Goal: Task Accomplishment & Management: Manage account settings

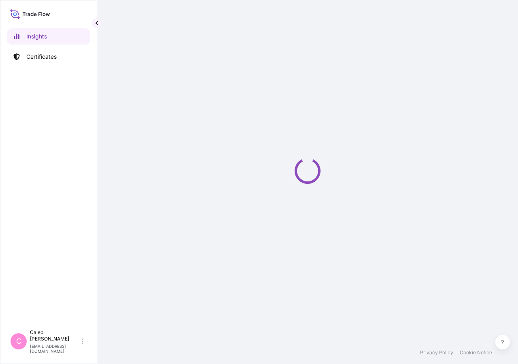
select select "2025"
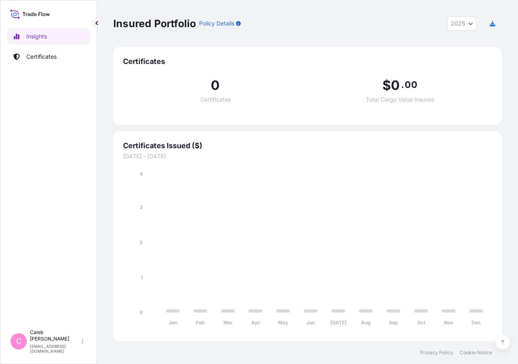
click at [28, 64] on link "Certificates" at bounding box center [48, 57] width 83 height 16
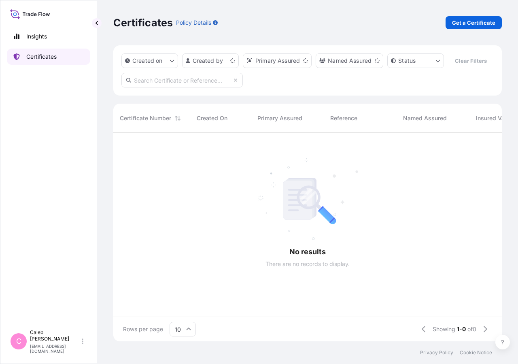
scroll to position [189, 382]
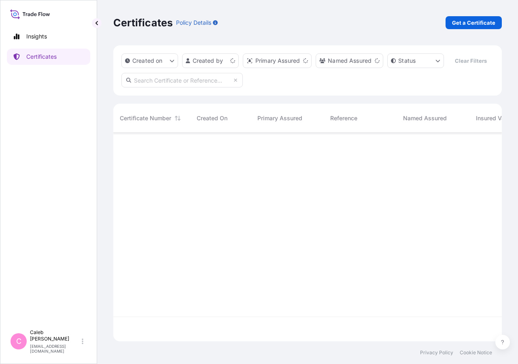
click at [155, 96] on div "Created on Created by Primary Assured Named Assured Status Clear Filters" at bounding box center [307, 70] width 389 height 50
click at [154, 87] on input "text" at bounding box center [181, 80] width 121 height 15
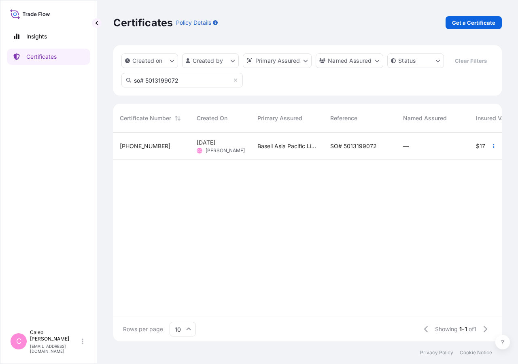
type input "so# 5013199072"
click at [338, 160] on div "SO# 5013199072" at bounding box center [360, 146] width 73 height 27
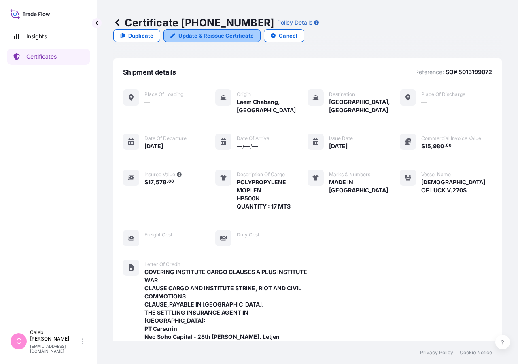
click at [261, 29] on link "Update & Reissue Certificate" at bounding box center [212, 35] width 97 height 13
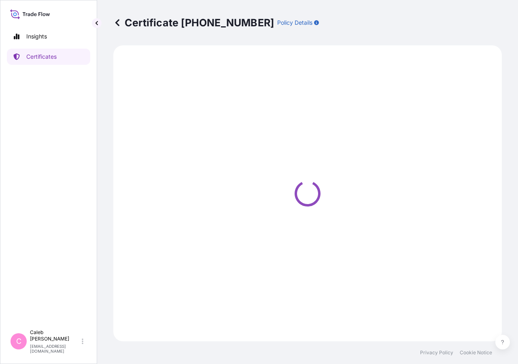
select select "Sea"
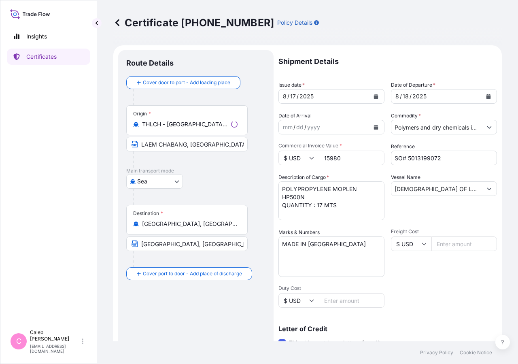
select select "32034"
click at [473, 94] on div "[DATE]" at bounding box center [437, 96] width 91 height 15
click at [485, 97] on button "Calendar" at bounding box center [488, 96] width 13 height 13
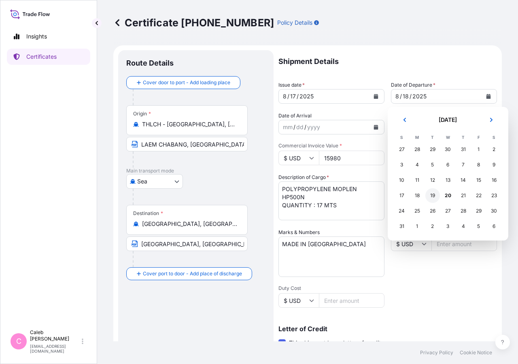
click at [431, 195] on div "19" at bounding box center [433, 195] width 15 height 15
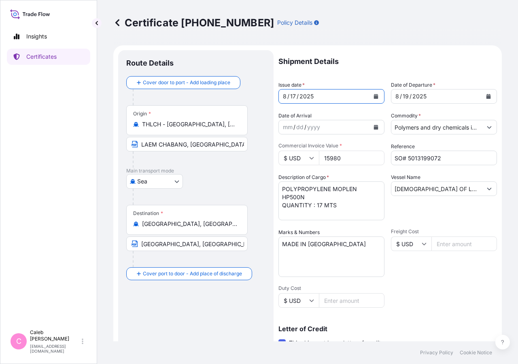
click at [374, 96] on icon "Calendar" at bounding box center [376, 96] width 5 height 5
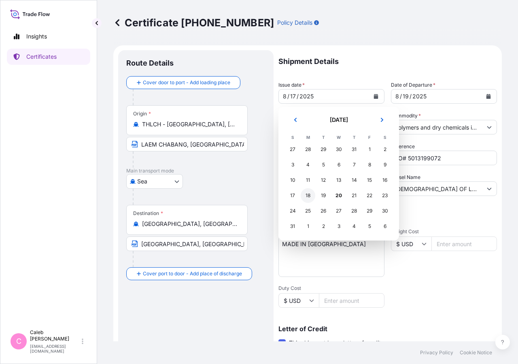
click at [308, 195] on div "18" at bounding box center [308, 195] width 15 height 15
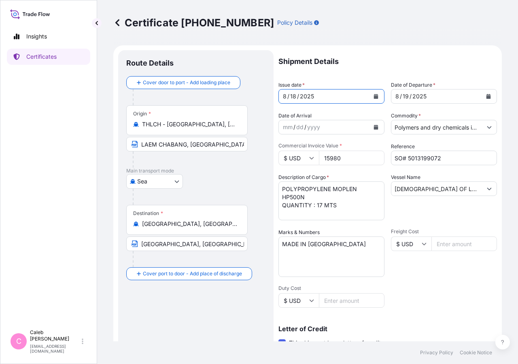
click at [224, 247] on input "[GEOGRAPHIC_DATA], [GEOGRAPHIC_DATA]" at bounding box center [186, 243] width 121 height 15
drag, startPoint x: 149, startPoint y: 245, endPoint x: 102, endPoint y: 244, distance: 47.8
click at [126, 244] on input "[GEOGRAPHIC_DATA], [GEOGRAPHIC_DATA]" at bounding box center [186, 243] width 121 height 15
click at [153, 243] on input "[GEOGRAPHIC_DATA], [GEOGRAPHIC_DATA]" at bounding box center [186, 243] width 121 height 15
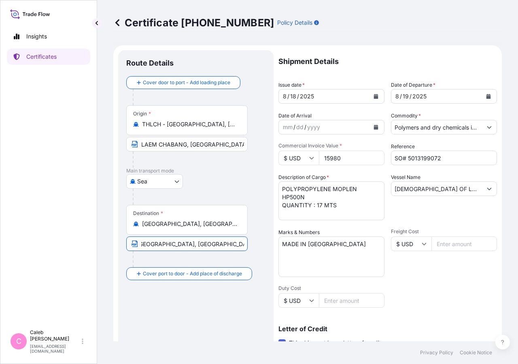
drag, startPoint x: 142, startPoint y: 244, endPoint x: 266, endPoint y: 241, distance: 124.8
click at [248, 241] on input "[GEOGRAPHIC_DATA], [GEOGRAPHIC_DATA]" at bounding box center [186, 243] width 121 height 15
paste input "[GEOGRAPHIC_DATA], [GEOGRAPHIC_DATA]"
click at [140, 244] on input "[GEOGRAPHIC_DATA], [GEOGRAPHIC_DATA]" at bounding box center [186, 243] width 121 height 15
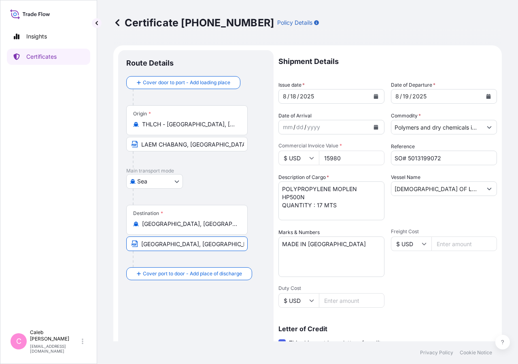
scroll to position [179, 0]
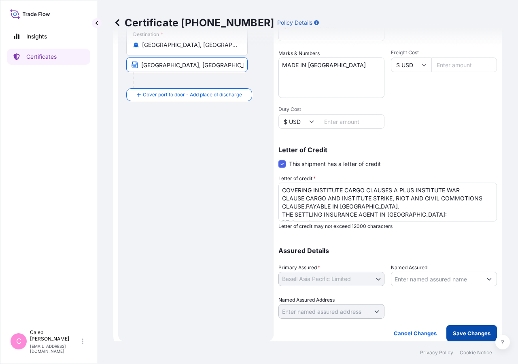
type input "[GEOGRAPHIC_DATA], [GEOGRAPHIC_DATA]"
click at [453, 334] on p "Save Changes" at bounding box center [472, 333] width 38 height 8
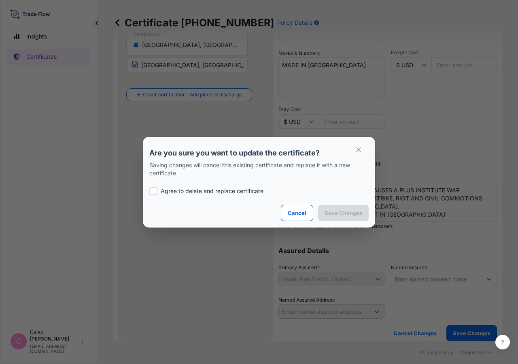
click at [170, 197] on div "Agree to delete and replace certificate" at bounding box center [258, 191] width 219 height 28
click at [158, 193] on label "Agree to delete and replace certificate" at bounding box center [258, 191] width 219 height 8
checkbox input "true"
click at [351, 213] on p "Save Changes" at bounding box center [344, 213] width 38 height 8
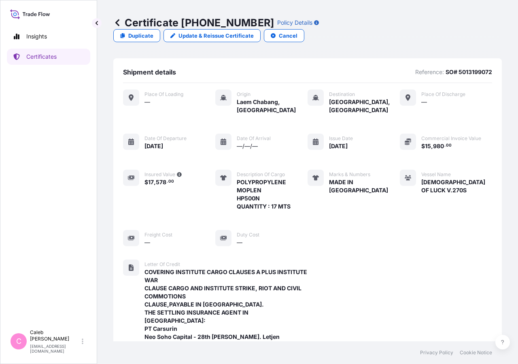
scroll to position [283, 0]
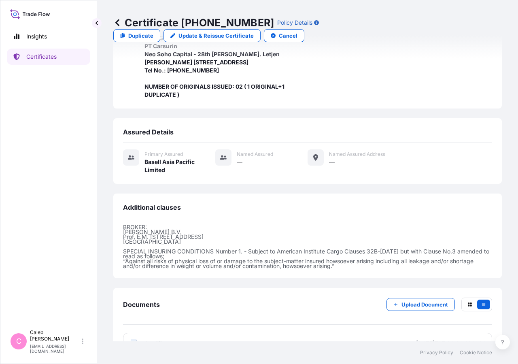
click at [166, 339] on span "Certificate" at bounding box center [159, 343] width 29 height 8
click at [43, 63] on link "Certificates" at bounding box center [48, 57] width 83 height 16
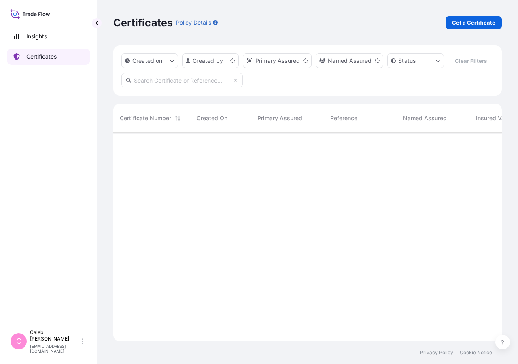
scroll to position [189, 382]
click at [166, 87] on input "text" at bounding box center [181, 80] width 121 height 15
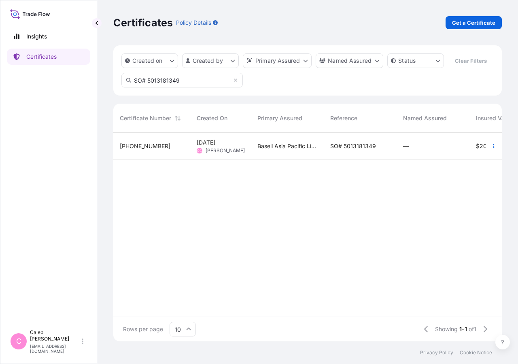
type input "SO# 5013181349"
click at [343, 160] on div "SO# 5013181349" at bounding box center [360, 146] width 73 height 27
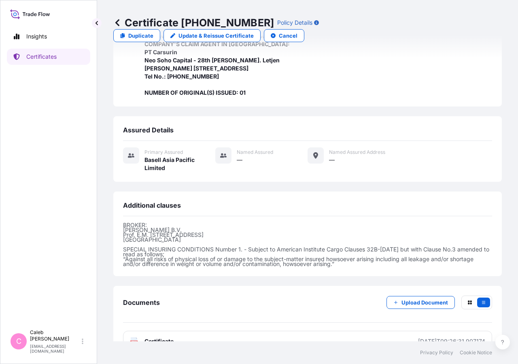
scroll to position [299, 0]
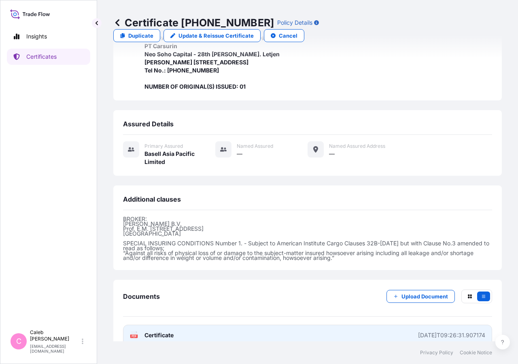
click at [164, 325] on link "PDF Certificate [DATE]T09:26:31.907174" at bounding box center [307, 335] width 369 height 21
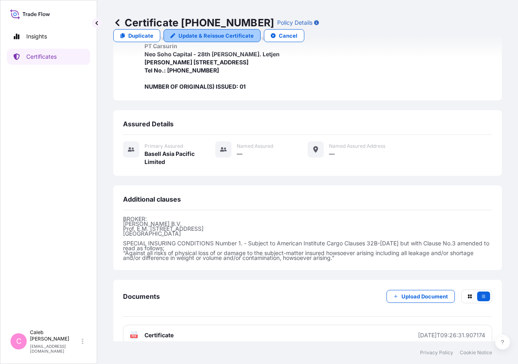
click at [254, 32] on p "Update & Reissue Certificate" at bounding box center [216, 36] width 75 height 8
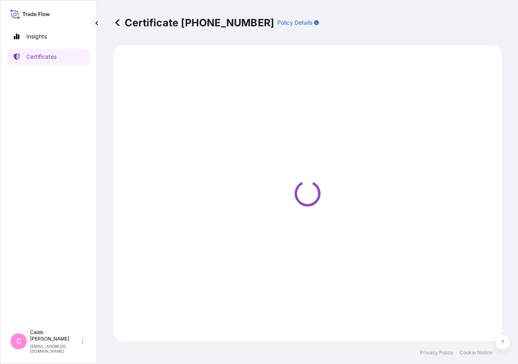
select select "Sea"
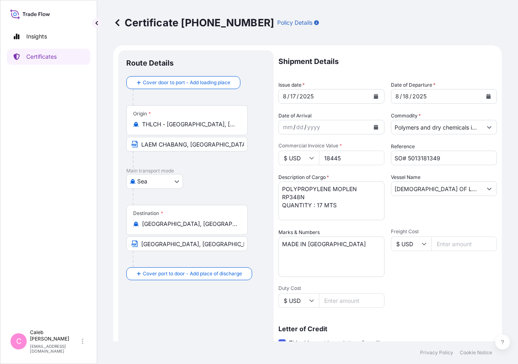
select select "32034"
click at [487, 97] on icon "Calendar" at bounding box center [489, 96] width 4 height 5
click at [485, 98] on button "Calendar" at bounding box center [488, 96] width 13 height 13
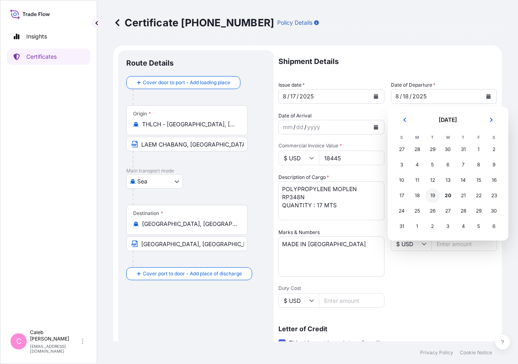
click at [434, 198] on div "19" at bounding box center [433, 195] width 15 height 15
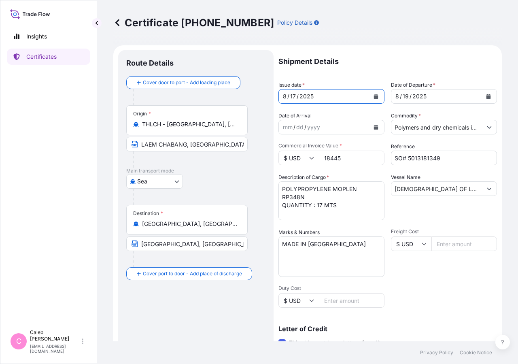
click at [370, 95] on button "Calendar" at bounding box center [376, 96] width 13 height 13
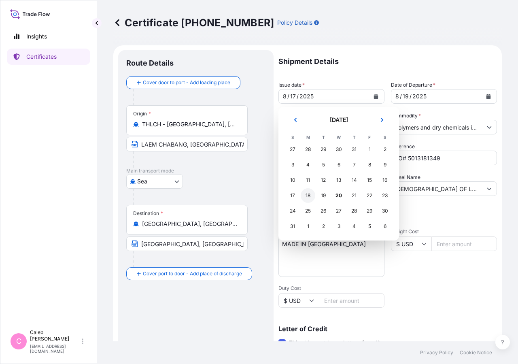
click at [307, 197] on div "18" at bounding box center [308, 195] width 15 height 15
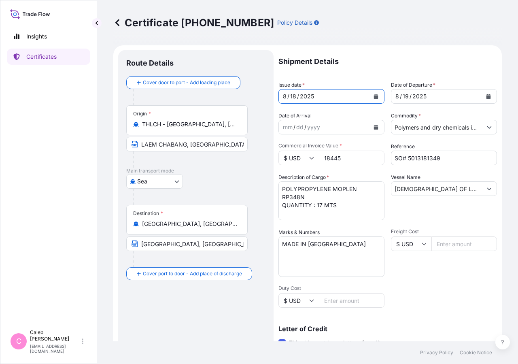
drag, startPoint x: 408, startPoint y: 55, endPoint x: 413, endPoint y: 89, distance: 35.2
click at [408, 58] on p "Shipment Details" at bounding box center [388, 61] width 219 height 23
drag, startPoint x: 142, startPoint y: 244, endPoint x: 297, endPoint y: 244, distance: 155.5
click at [248, 244] on input "[GEOGRAPHIC_DATA], [GEOGRAPHIC_DATA] [GEOGRAPHIC_DATA]" at bounding box center [186, 243] width 121 height 15
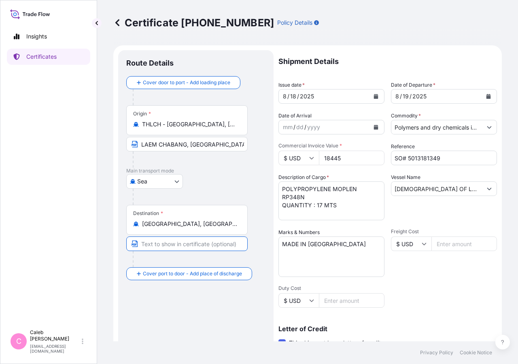
scroll to position [0, 0]
paste input "[GEOGRAPHIC_DATA], [GEOGRAPHIC_DATA] [GEOGRAPHIC_DATA]"
click at [143, 244] on input "[GEOGRAPHIC_DATA], [GEOGRAPHIC_DATA] [GEOGRAPHIC_DATA]" at bounding box center [186, 243] width 121 height 15
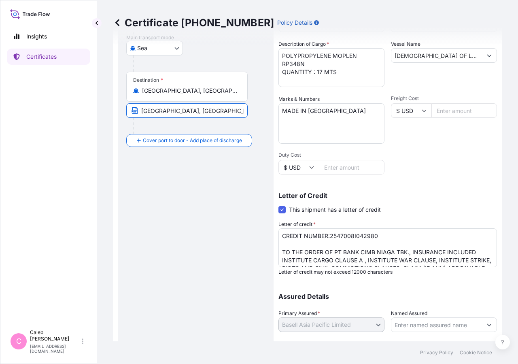
scroll to position [146, 0]
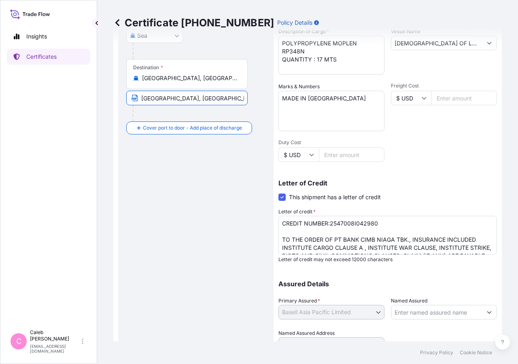
type input "[GEOGRAPHIC_DATA], [GEOGRAPHIC_DATA] [GEOGRAPHIC_DATA]"
click at [284, 238] on textarea "CREDIT NUMBER:2547008I042980 TO THE ORDER OF PT BANK CIMB NIAGA TBK., INSURANCE…" at bounding box center [388, 235] width 219 height 39
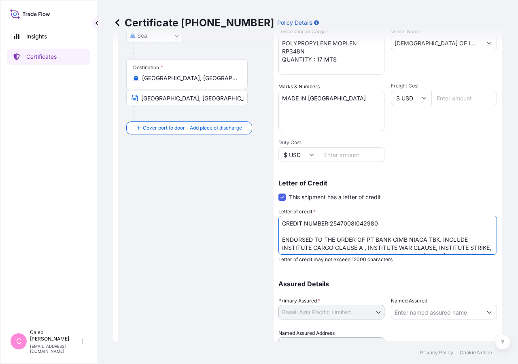
click at [294, 249] on textarea "CREDIT NUMBER:2547008I042980 TO THE ORDER OF PT BANK CIMB NIAGA TBK., INSURANCE…" at bounding box center [388, 235] width 219 height 39
click at [285, 248] on textarea "CREDIT NUMBER:2547008I042980 TO THE ORDER OF PT BANK CIMB NIAGA TBK., INSURANCE…" at bounding box center [388, 235] width 219 height 39
click at [373, 249] on textarea "CREDIT NUMBER:2547008I042980 TO THE ORDER OF PT BANK CIMB NIAGA TBK., INSURANCE…" at bounding box center [388, 235] width 219 height 39
click at [368, 245] on textarea "CREDIT NUMBER:2547008I042980 TO THE ORDER OF PT BANK CIMB NIAGA TBK., INSURANCE…" at bounding box center [388, 235] width 219 height 39
click at [347, 249] on textarea "CREDIT NUMBER:2547008I042980 TO THE ORDER OF PT BANK CIMB NIAGA TBK., INSURANCE…" at bounding box center [388, 235] width 219 height 39
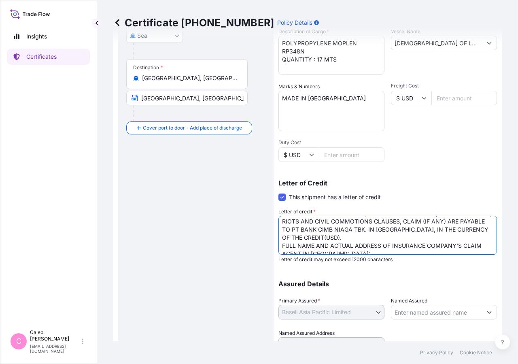
scroll to position [90, 0]
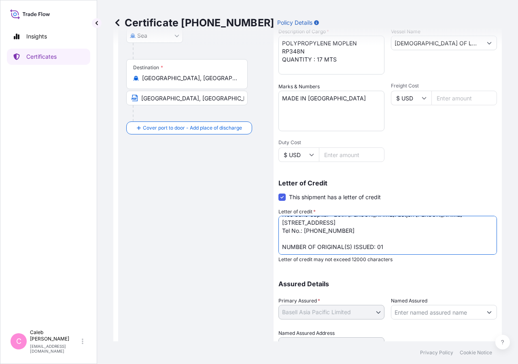
drag, startPoint x: 388, startPoint y: 231, endPoint x: 270, endPoint y: 232, distance: 118.2
click at [279, 232] on textarea "CREDIT NUMBER:2547008I042980 TO THE ORDER OF PT BANK CIMB NIAGA TBK., INSURANCE…" at bounding box center [388, 235] width 219 height 39
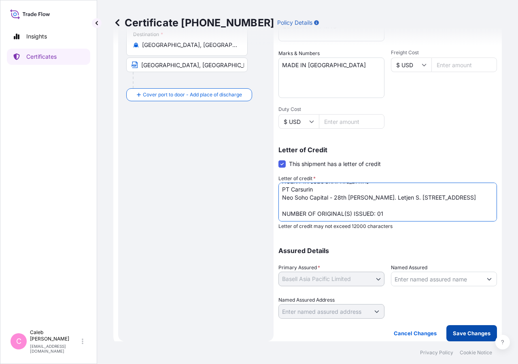
type textarea "CREDIT NUMBER:2547008I042980 ENDORSED TO THE ORDER OF PT BANK CIMB NIAGA TBK. I…"
click at [476, 330] on p "Save Changes" at bounding box center [472, 333] width 38 height 8
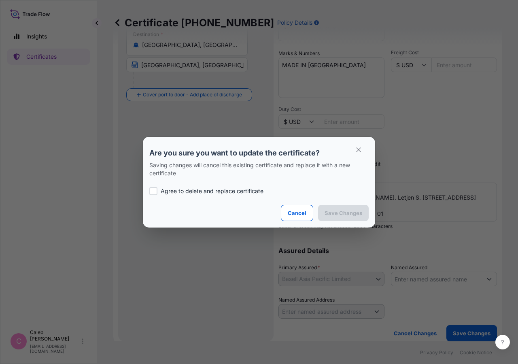
click at [158, 192] on label "Agree to delete and replace certificate" at bounding box center [258, 191] width 219 height 8
checkbox input "true"
click at [348, 215] on p "Save Changes" at bounding box center [344, 213] width 38 height 8
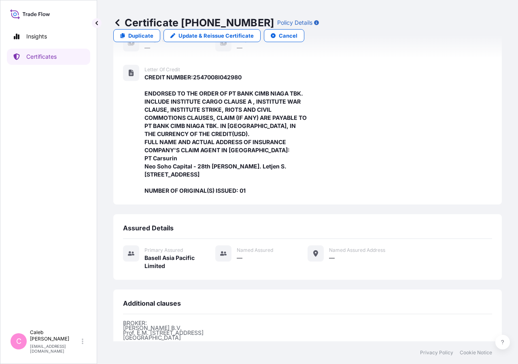
scroll to position [194, 0]
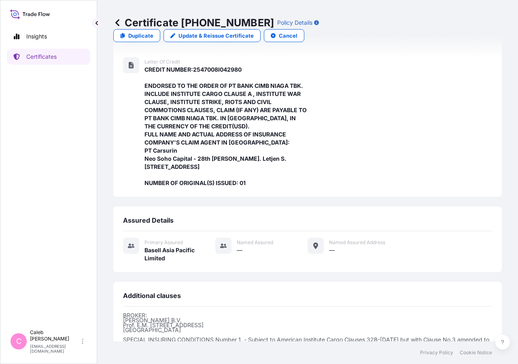
drag, startPoint x: 183, startPoint y: 300, endPoint x: 237, endPoint y: 174, distance: 137.9
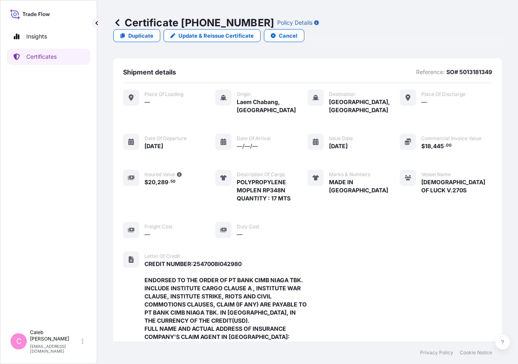
scroll to position [291, 0]
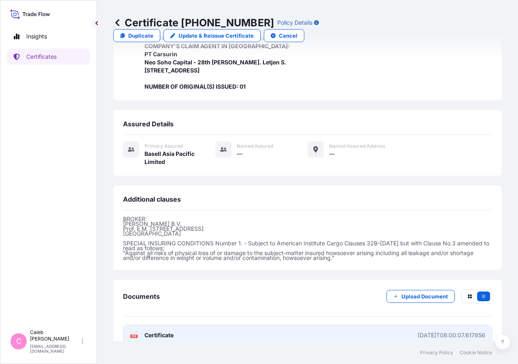
click at [151, 331] on span "Certificate" at bounding box center [159, 335] width 29 height 8
